Goal: Task Accomplishment & Management: Use online tool/utility

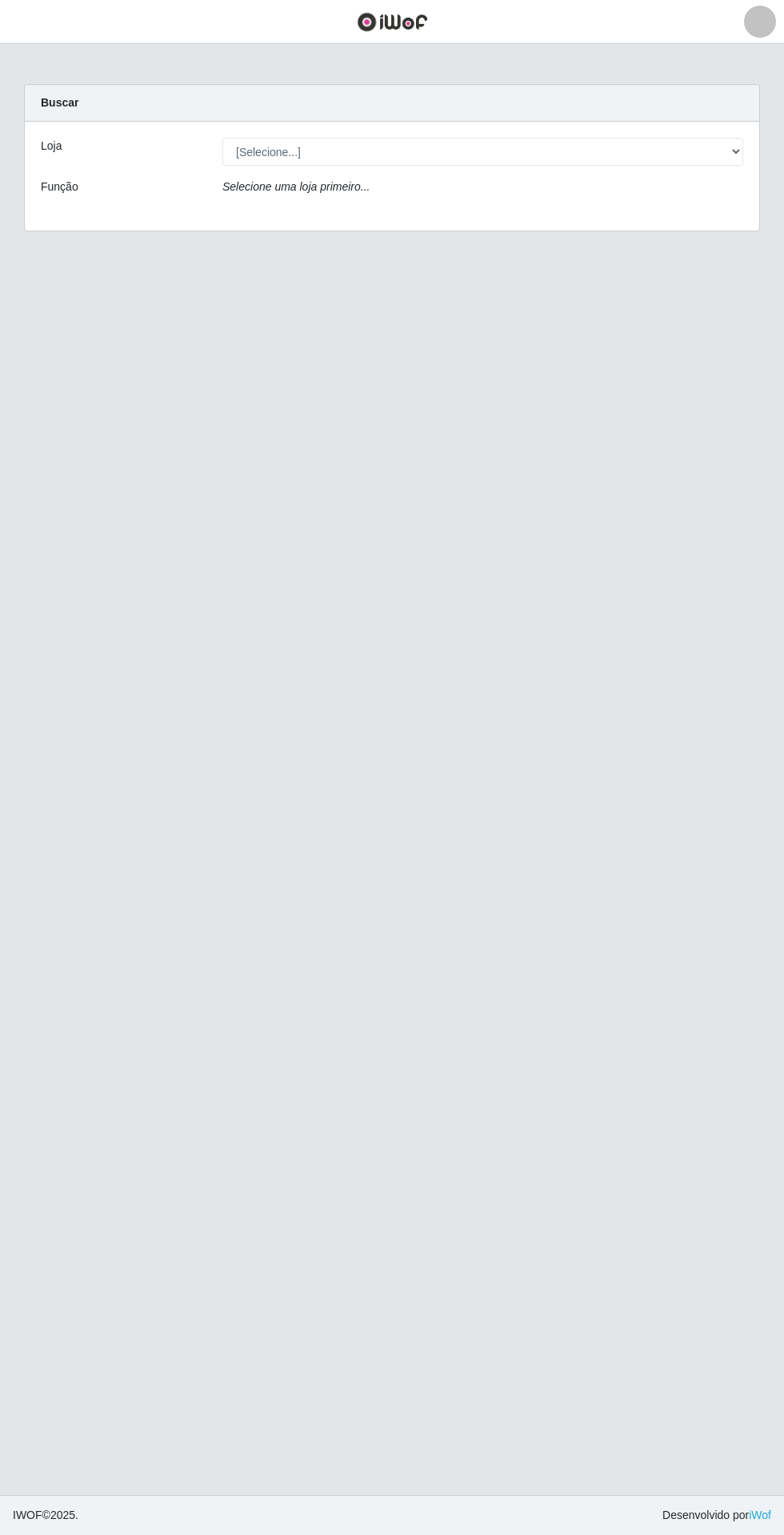
scroll to position [38, 0]
click at [539, 138] on select "[Selecione...] Extrabom - Loja 05 [GEOGRAPHIC_DATA]" at bounding box center [483, 152] width 521 height 28
select select "494"
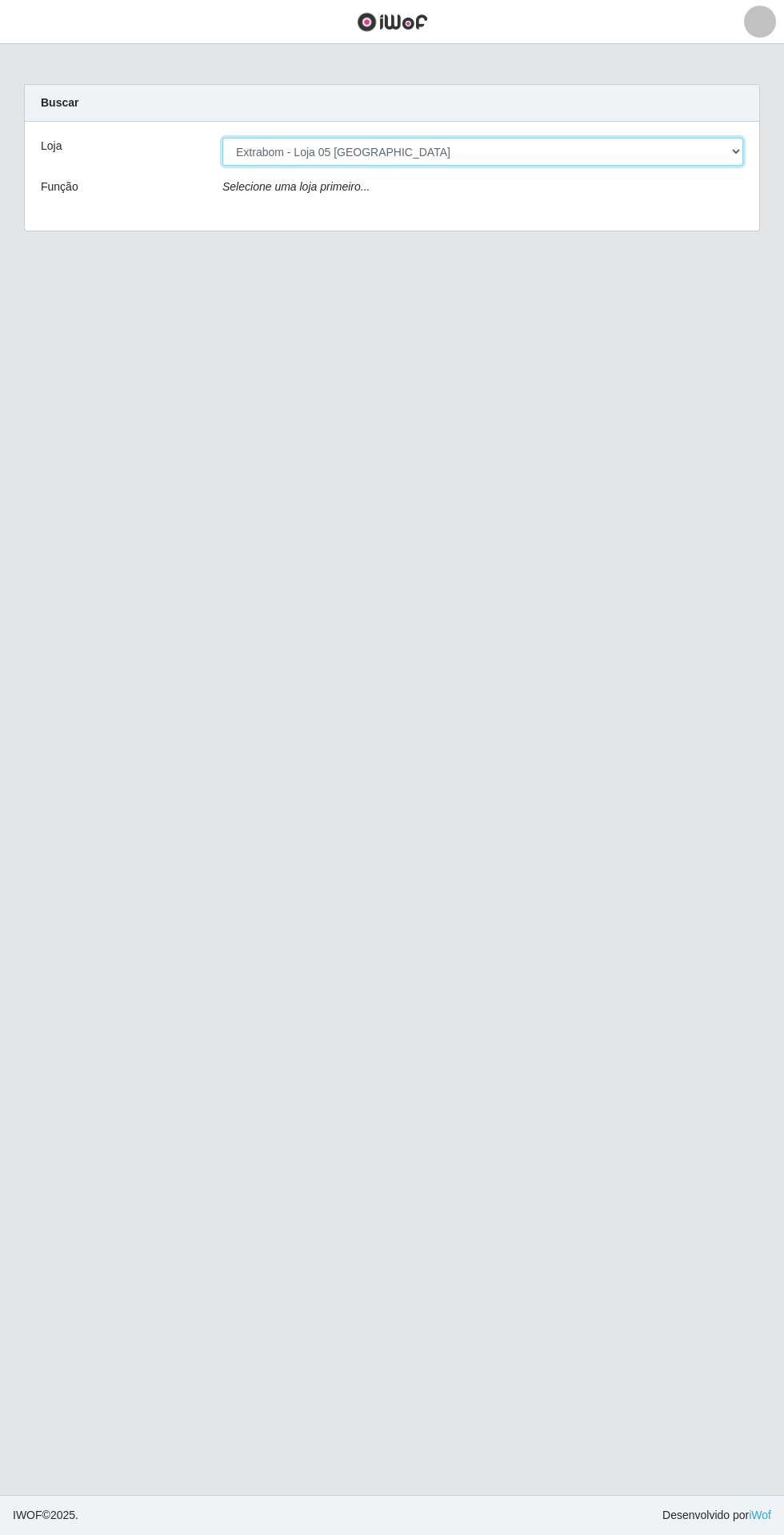
click at [222, 138] on select "[Selecione...] Extrabom - Loja 05 [GEOGRAPHIC_DATA]" at bounding box center [483, 152] width 521 height 28
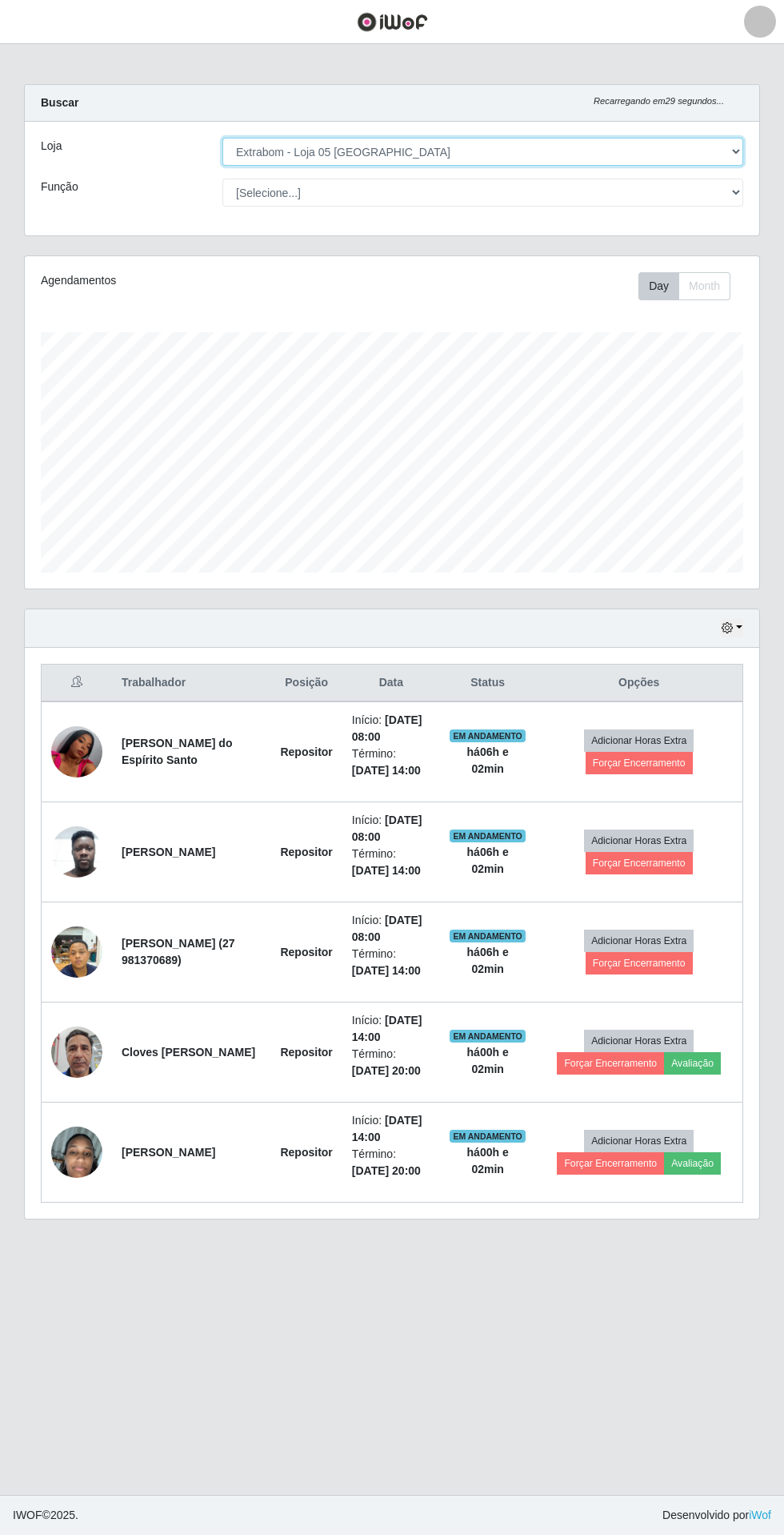
scroll to position [332, 734]
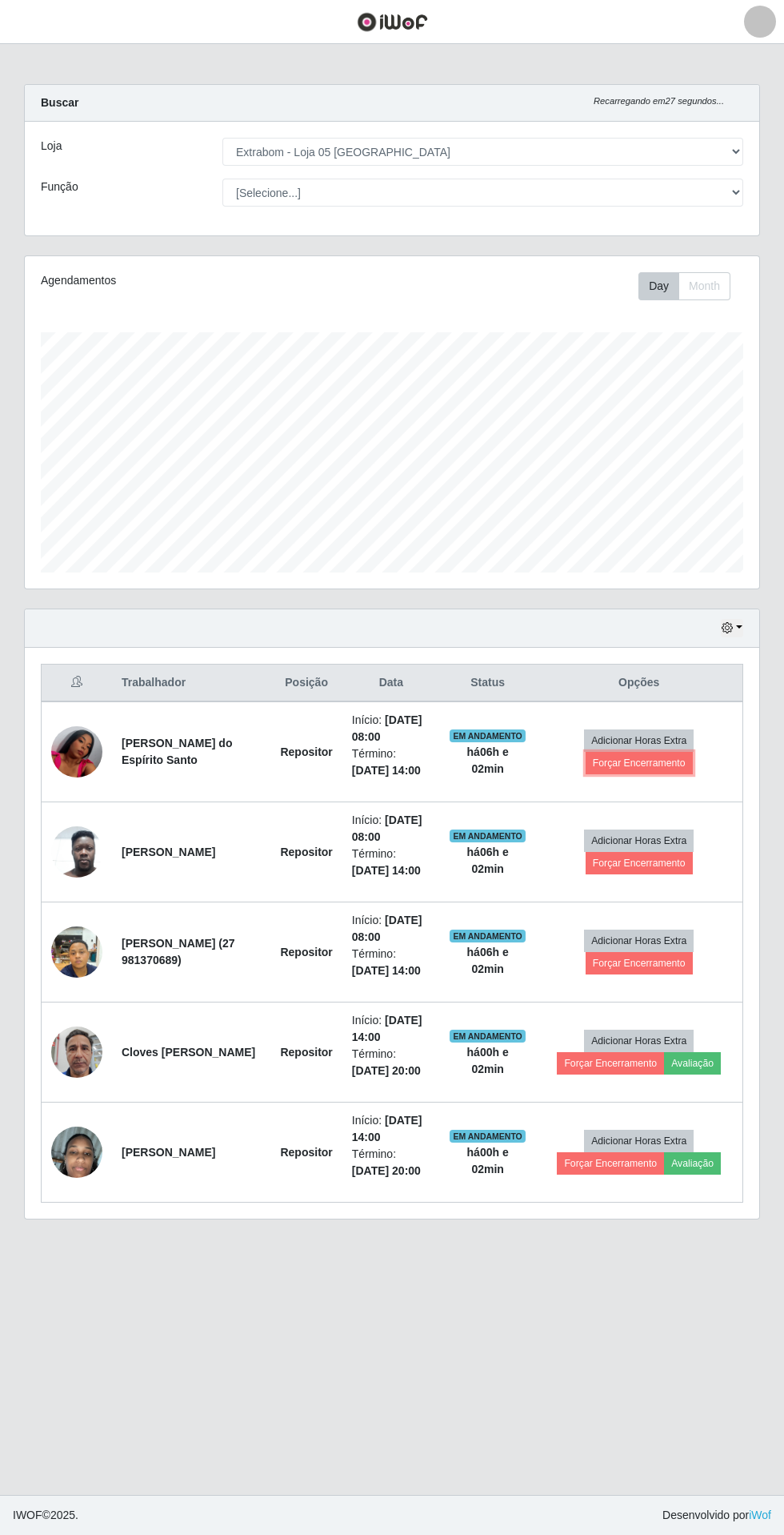
click at [655, 752] on button "Forçar Encerramento" at bounding box center [639, 763] width 107 height 23
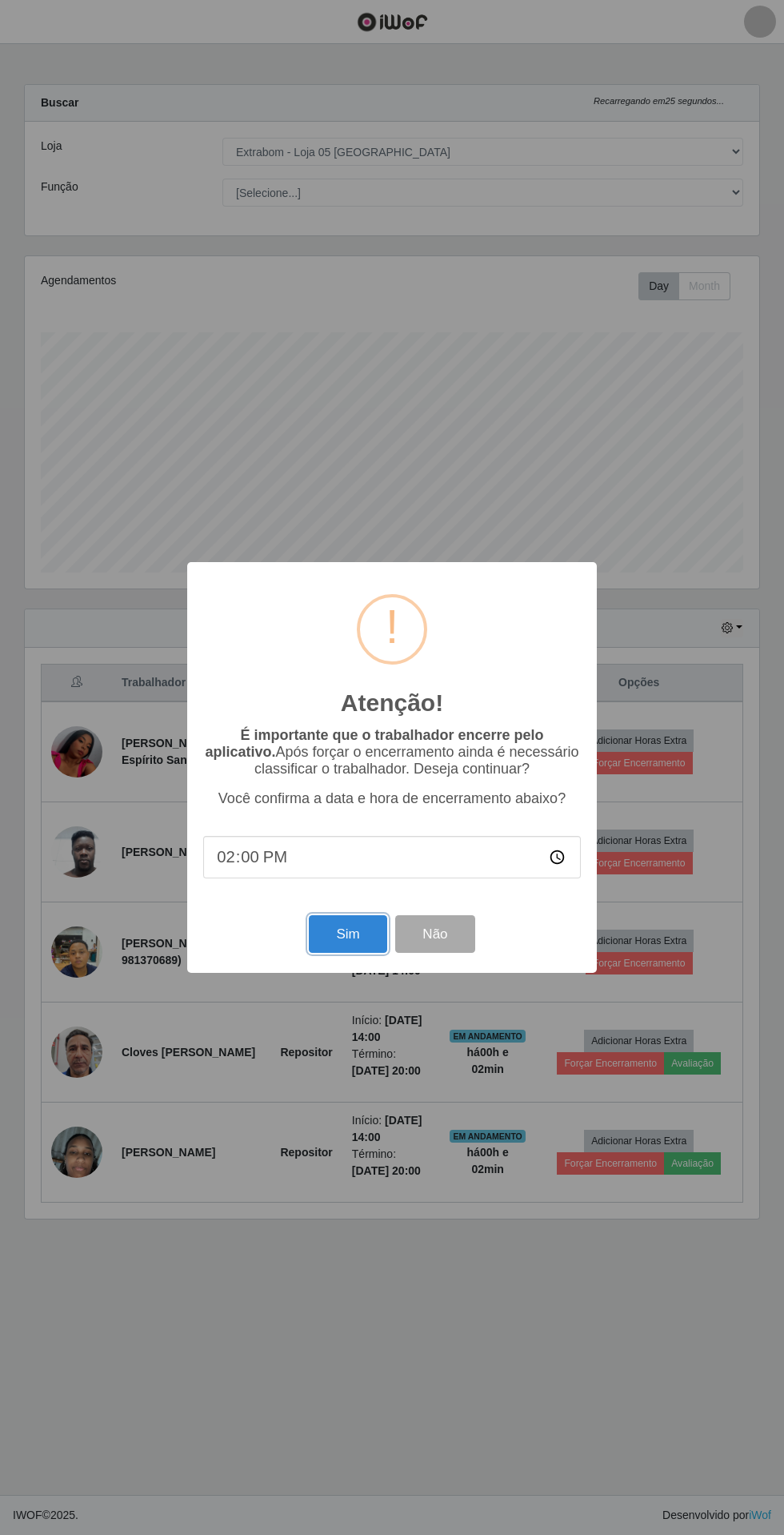
click at [346, 933] on button "Sim" at bounding box center [348, 934] width 77 height 38
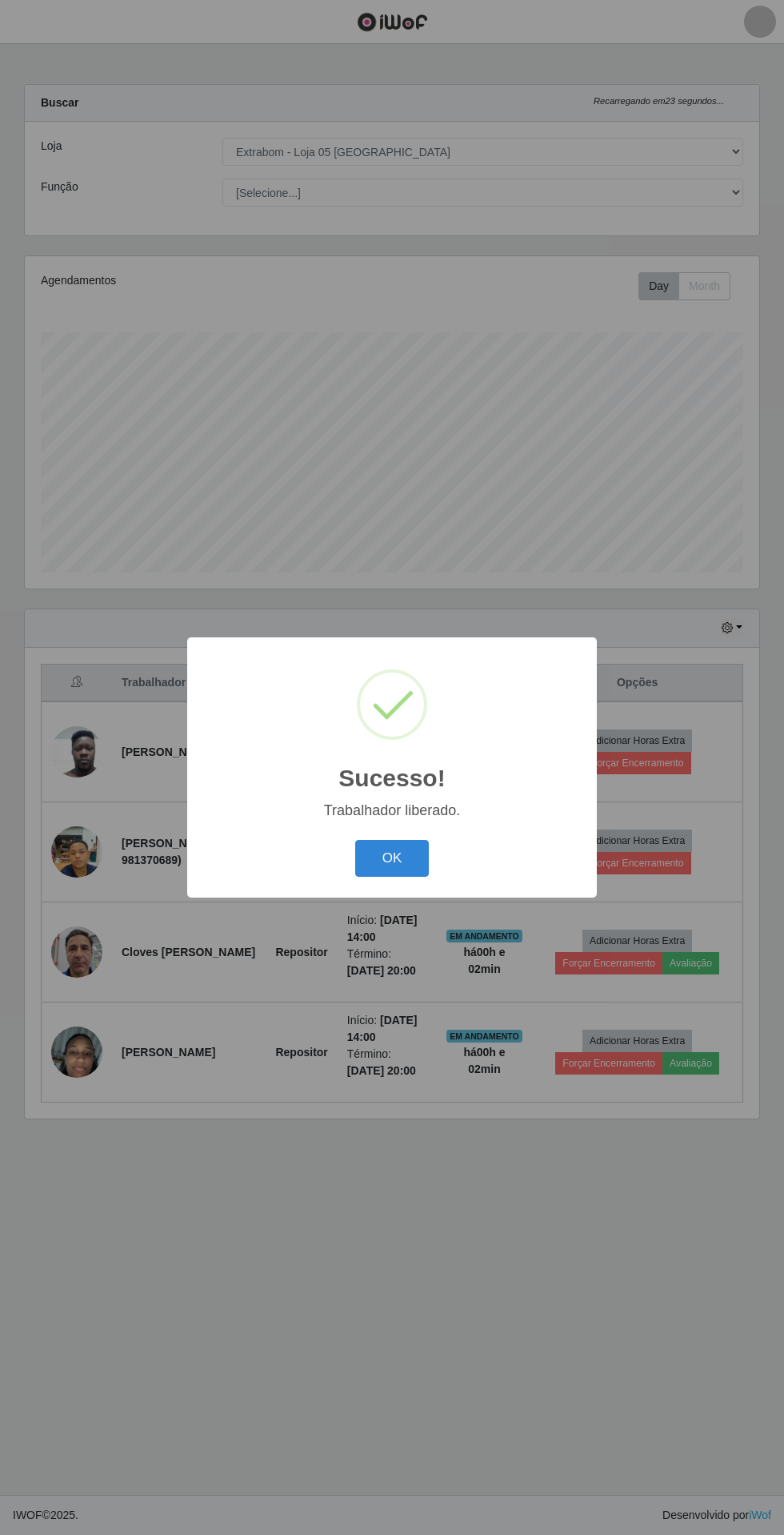
click at [392, 856] on button "OK" at bounding box center [392, 859] width 74 height 38
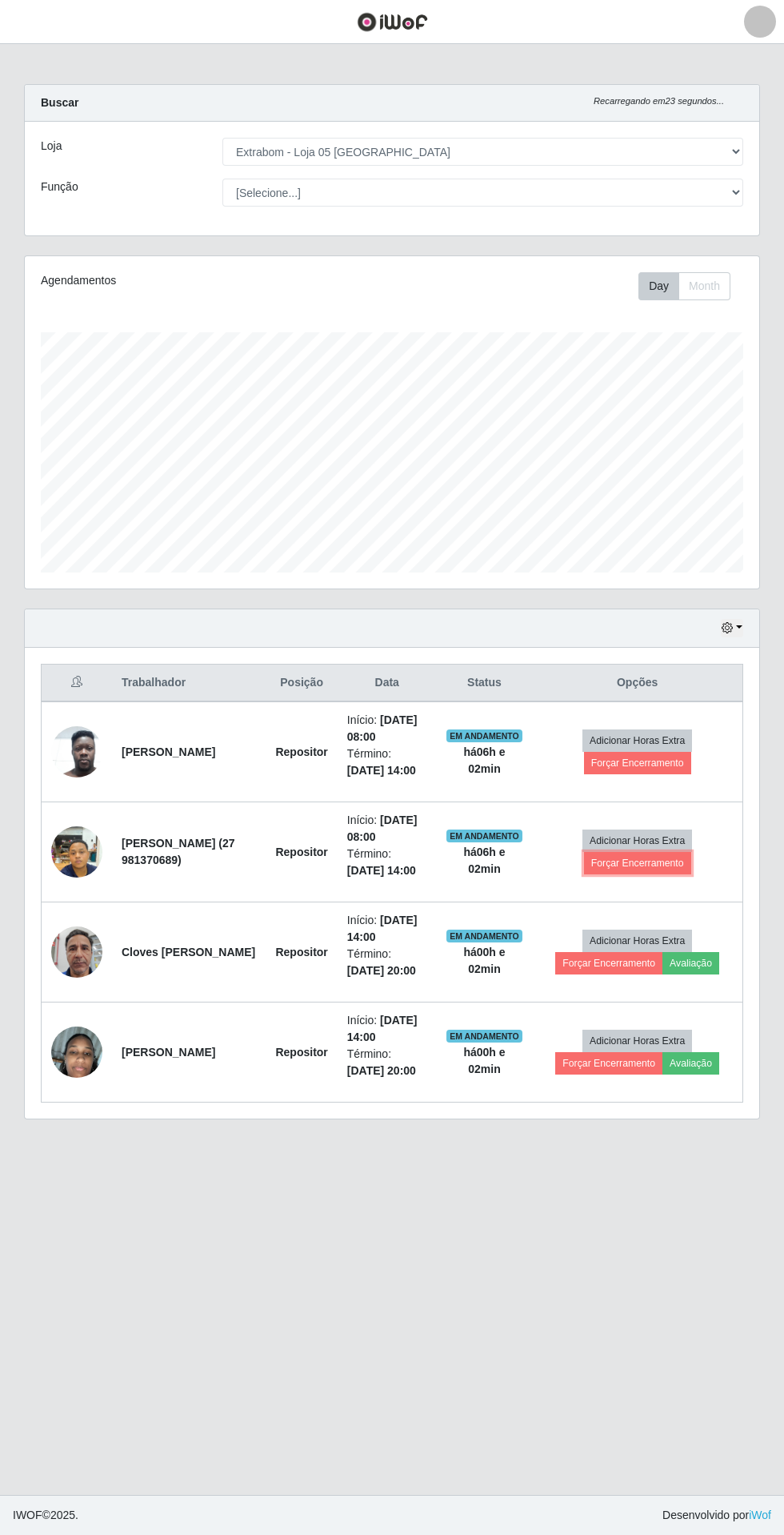
click at [650, 852] on button "Forçar Encerramento" at bounding box center [637, 863] width 107 height 23
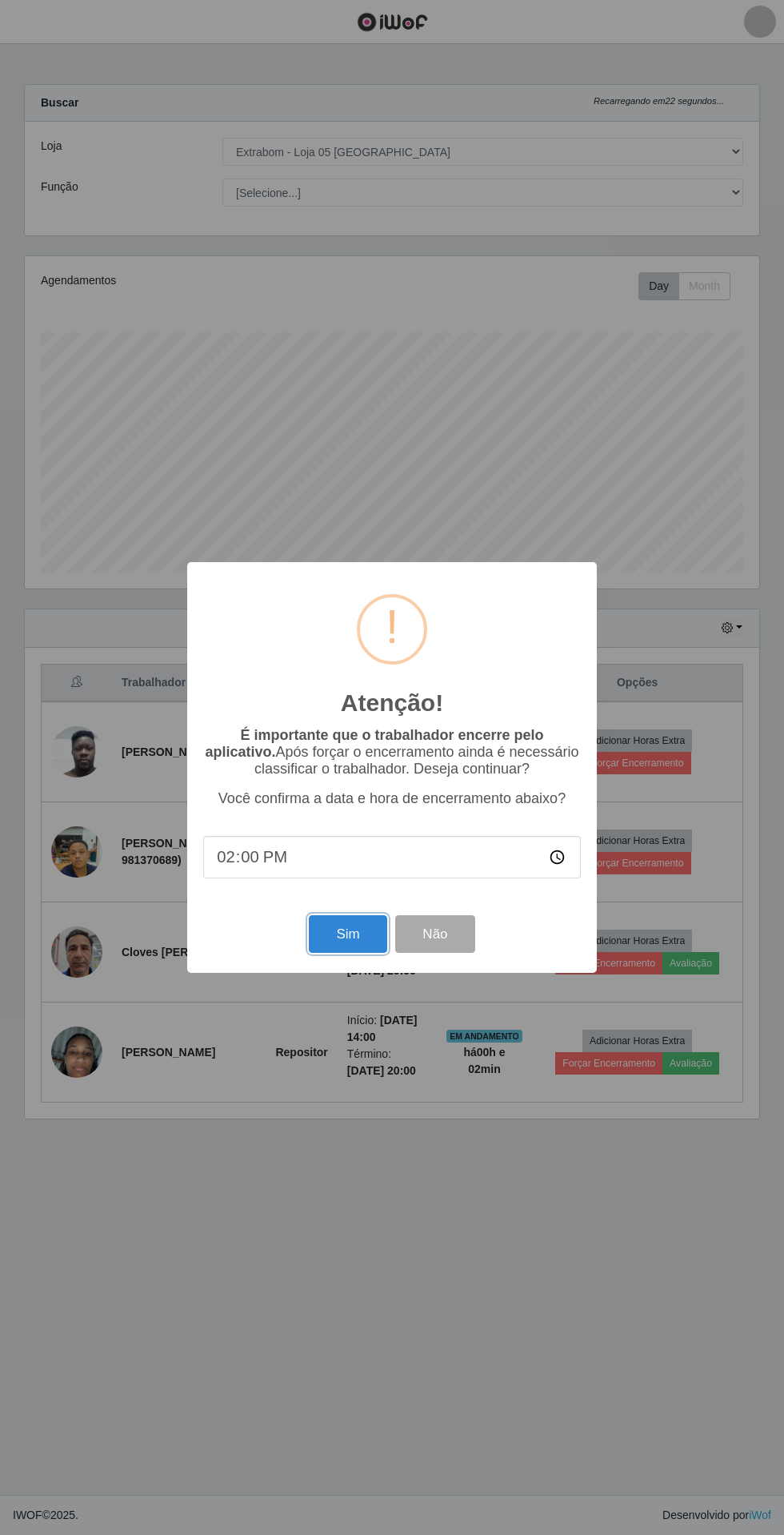
click at [323, 925] on button "Sim" at bounding box center [348, 934] width 77 height 38
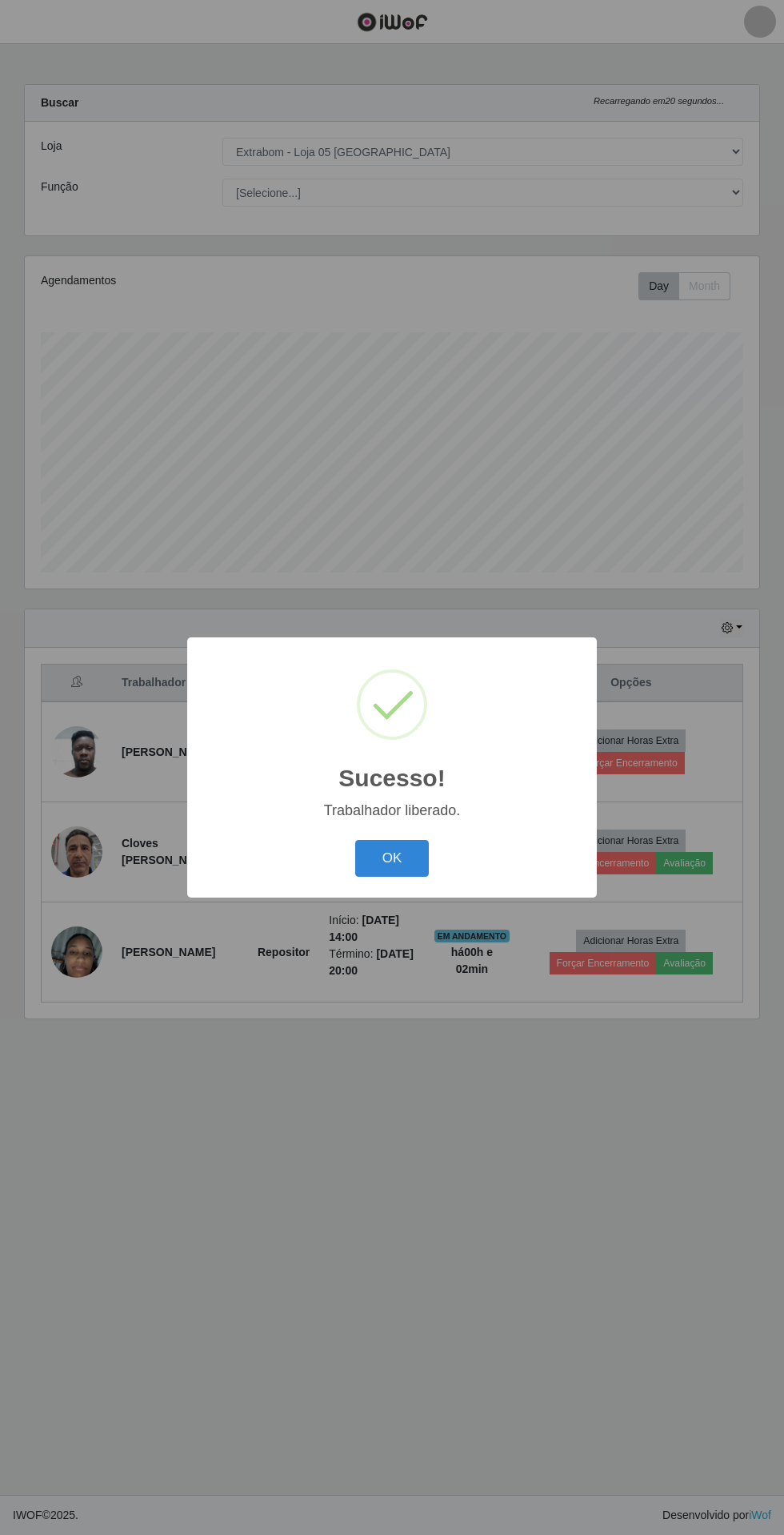
click at [373, 846] on button "OK" at bounding box center [392, 859] width 74 height 38
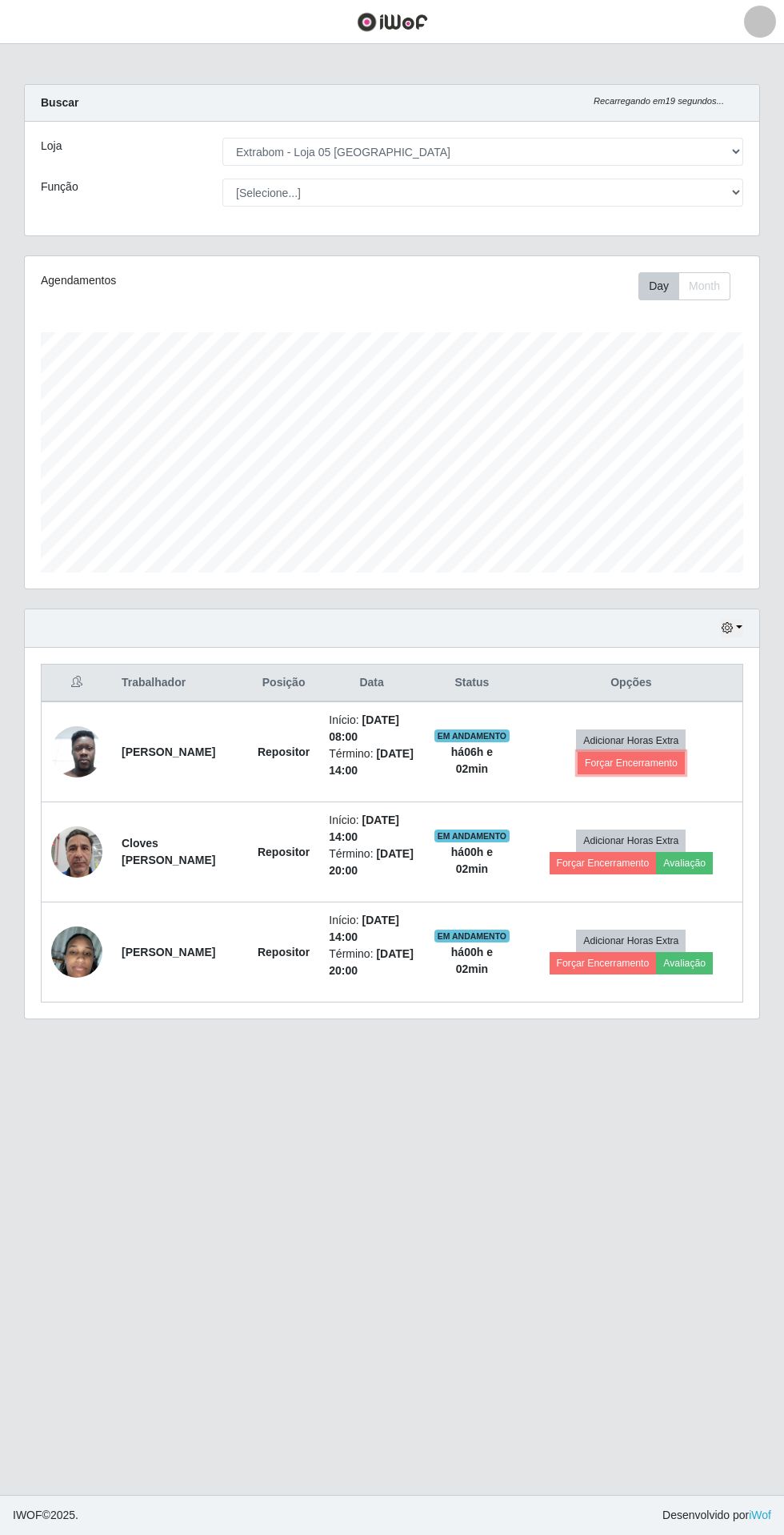
click at [642, 752] on button "Forçar Encerramento" at bounding box center [631, 763] width 107 height 23
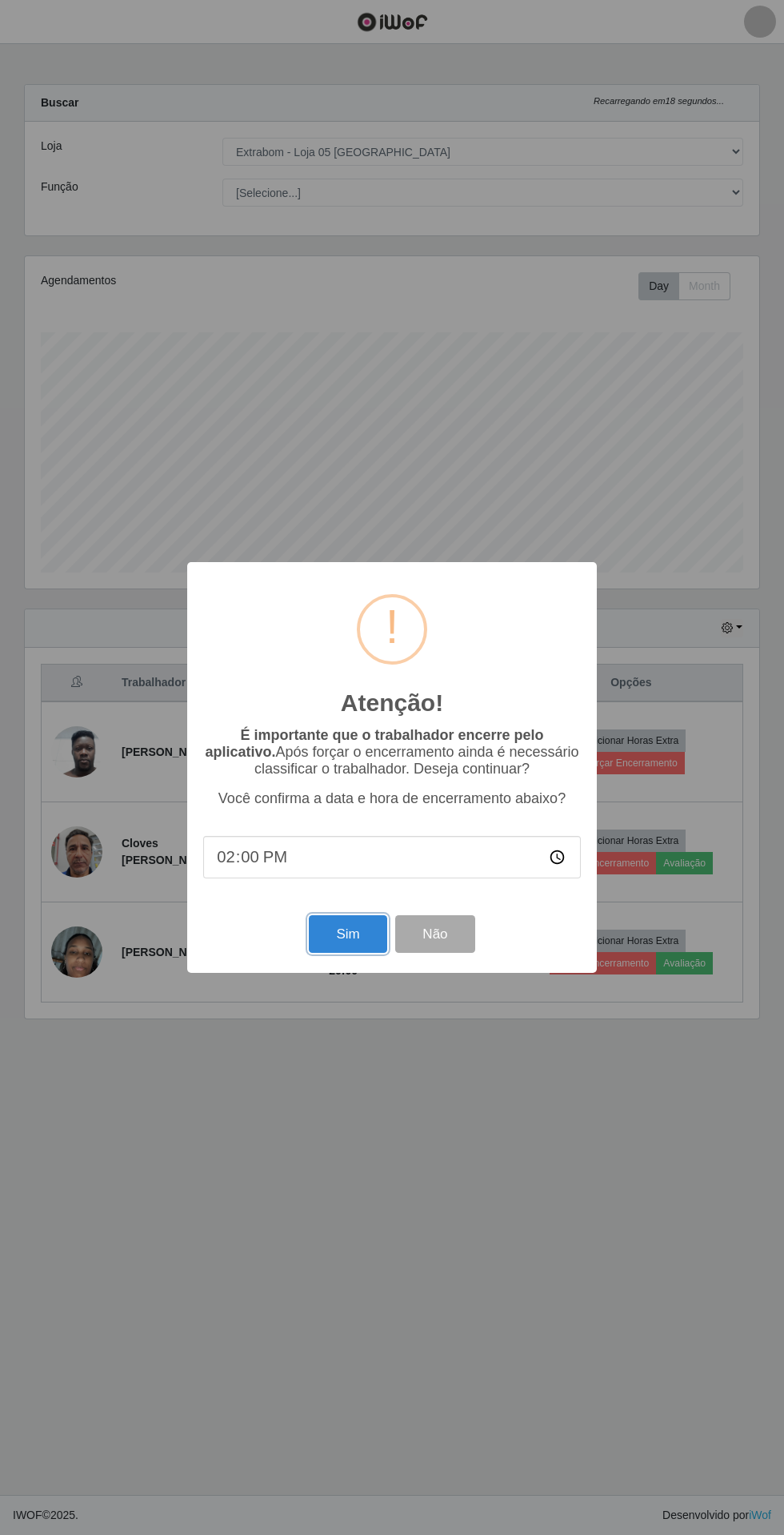
click at [330, 941] on button "Sim" at bounding box center [348, 934] width 77 height 38
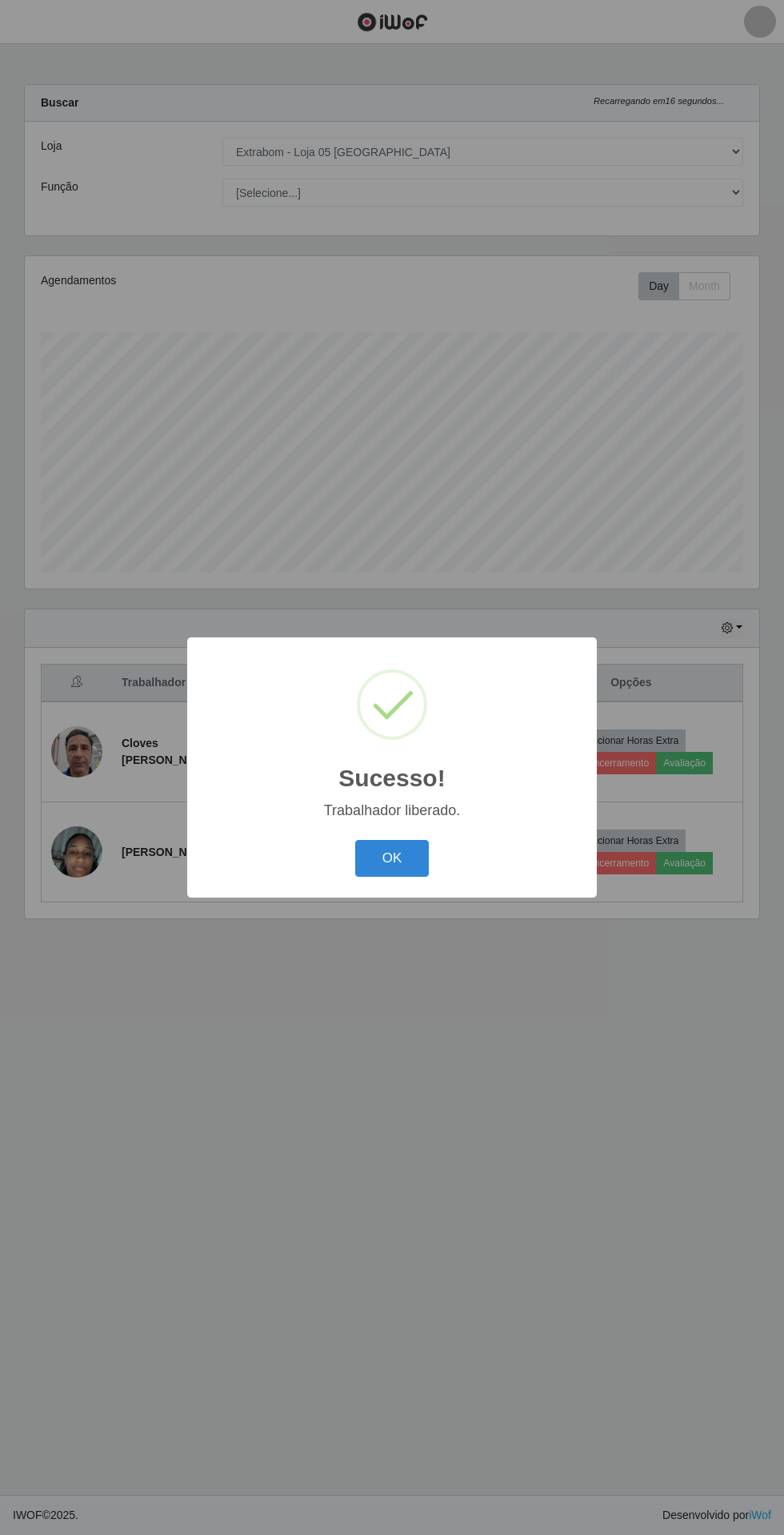
click at [392, 858] on button "OK" at bounding box center [392, 859] width 74 height 38
